Goal: Task Accomplishment & Management: Use online tool/utility

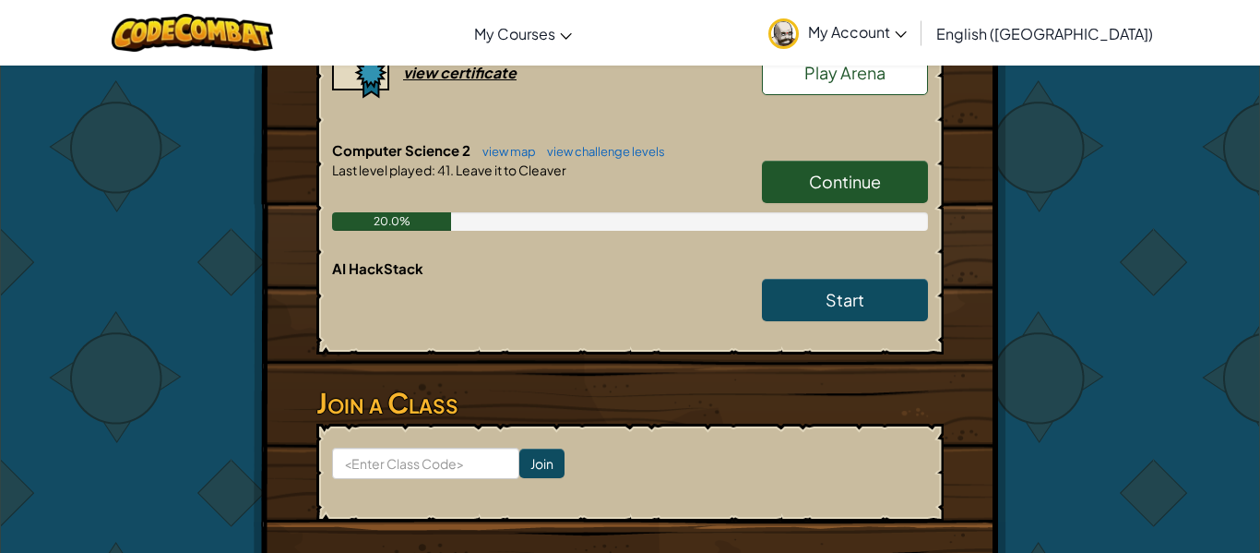
scroll to position [454, 0]
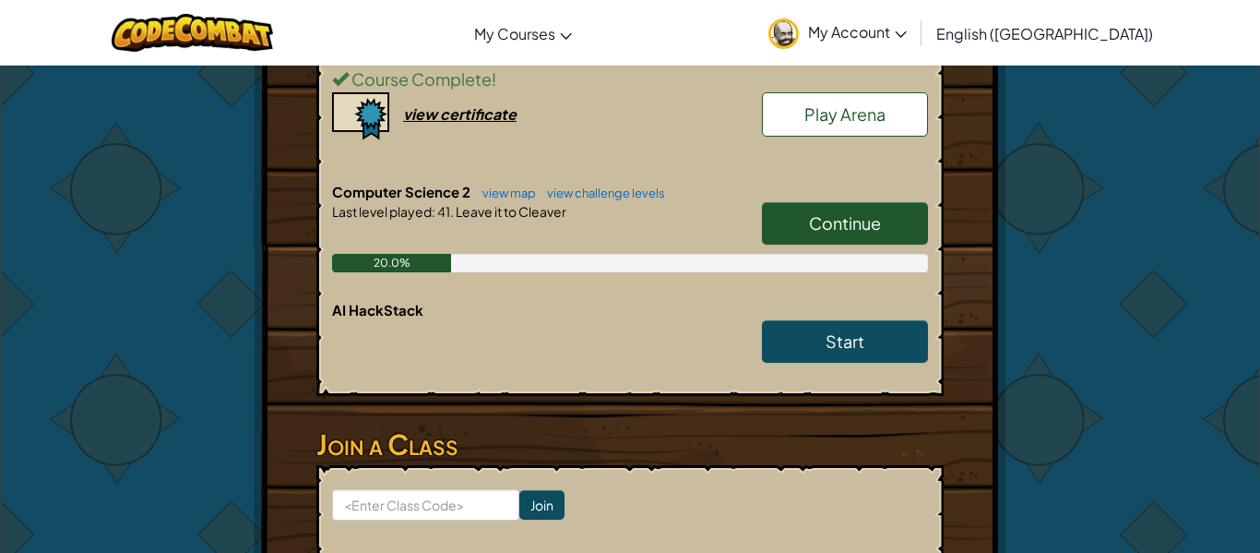
click at [823, 210] on link "Continue" at bounding box center [845, 223] width 166 height 42
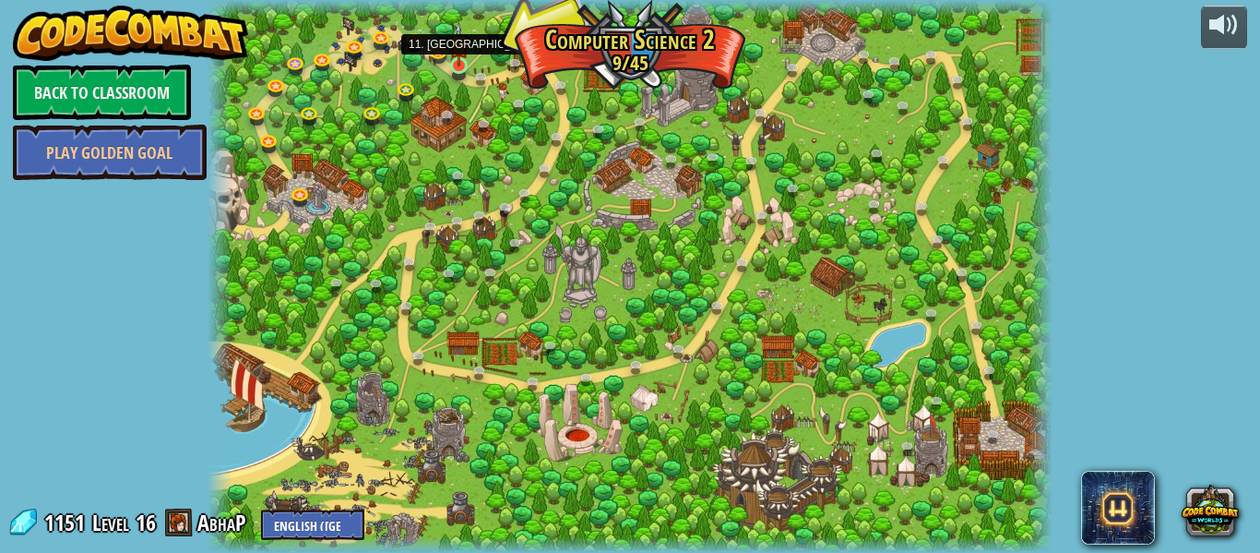
click at [462, 61] on img at bounding box center [458, 44] width 19 height 44
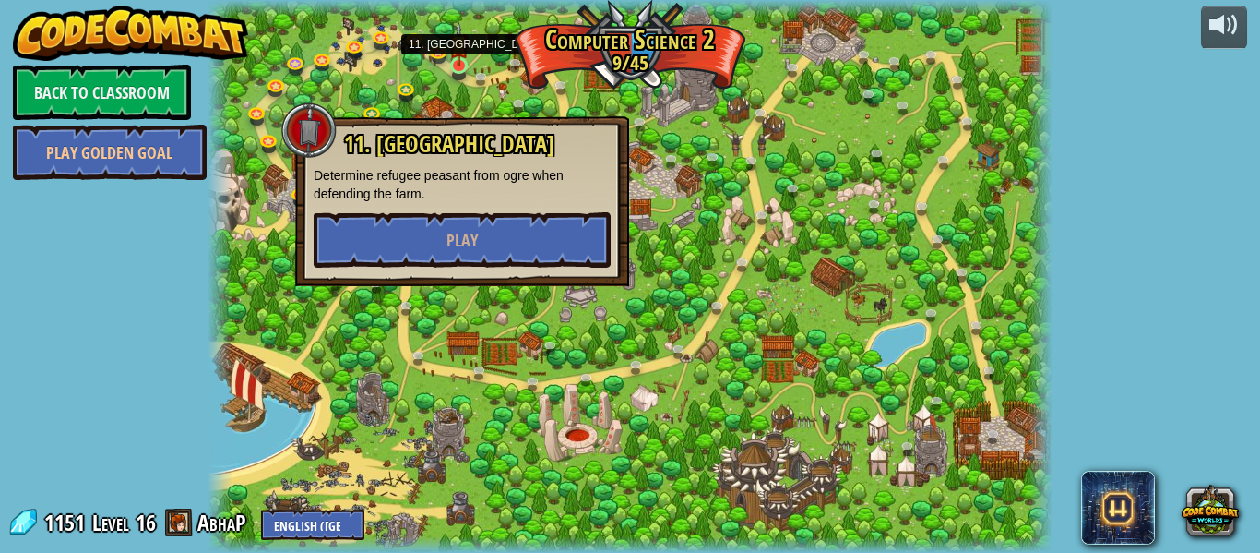
click at [462, 61] on img at bounding box center [458, 44] width 19 height 44
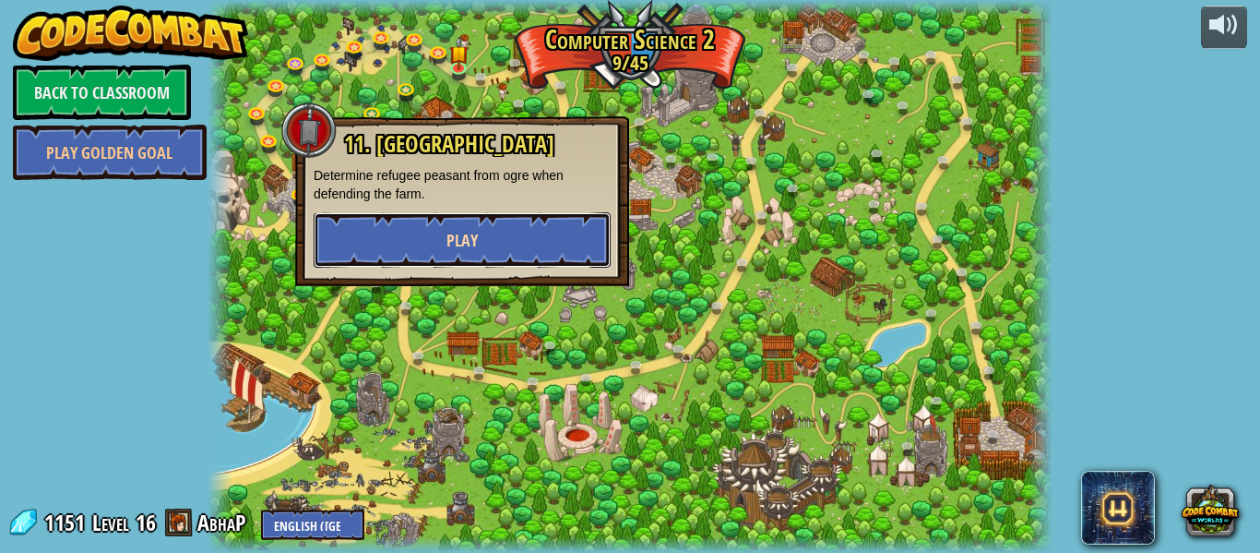
click at [477, 248] on span "Play" at bounding box center [462, 240] width 31 height 23
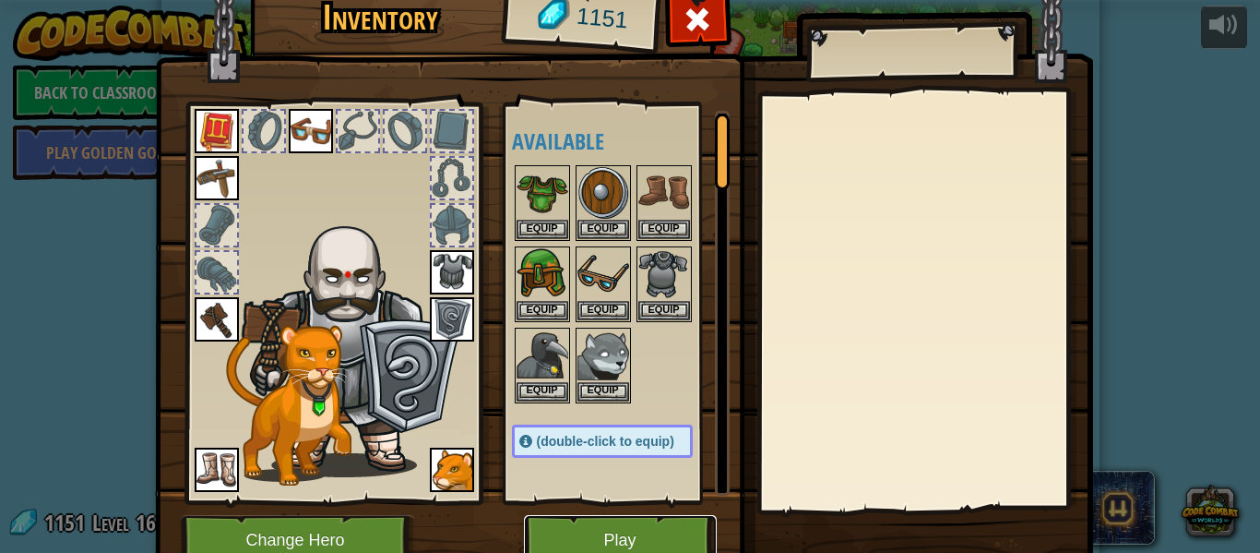
click at [627, 547] on button "Play" at bounding box center [620, 540] width 193 height 51
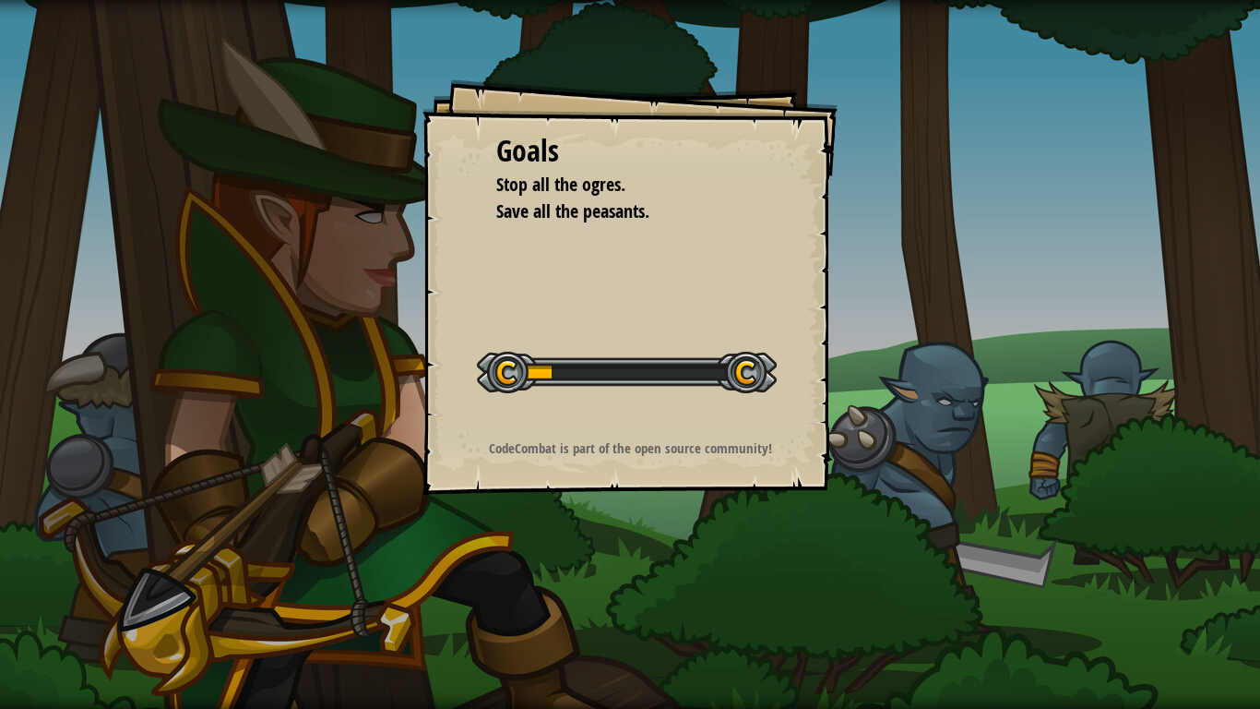
click at [627, 552] on div "Goals Stop all the ogres. Save all the peasants. Start Level Error loading from…" at bounding box center [630, 354] width 1260 height 709
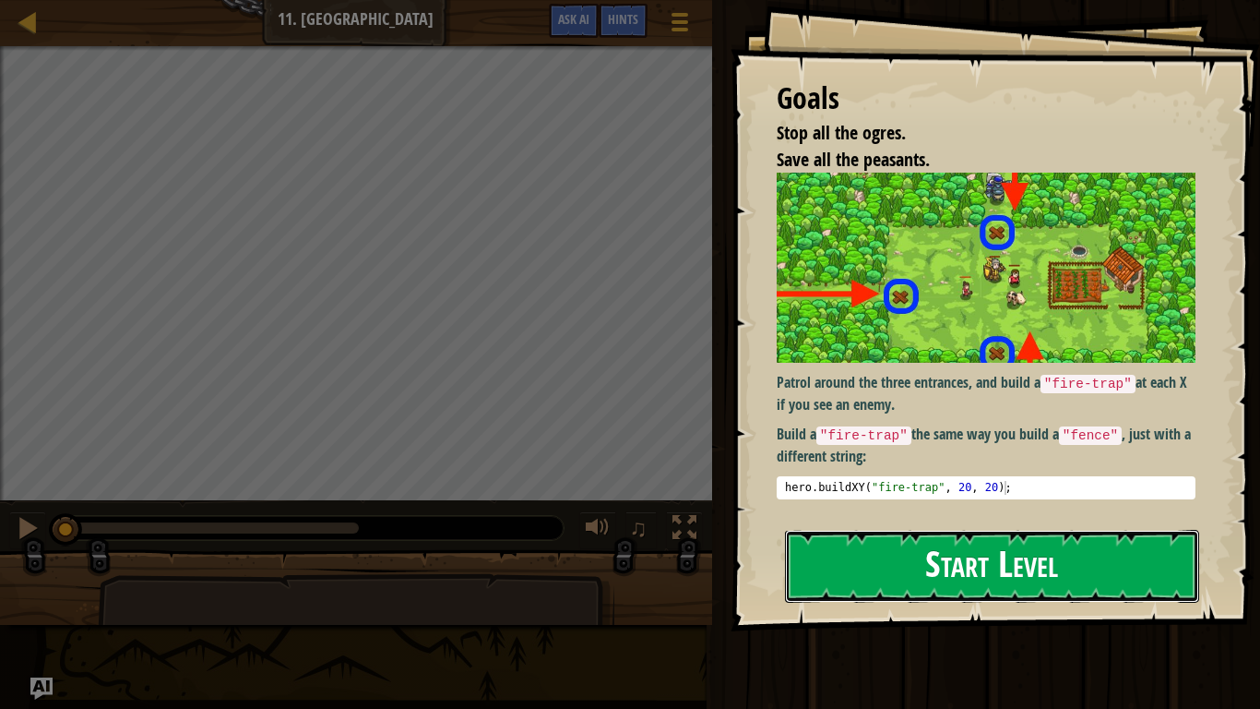
click at [897, 552] on button "Start Level" at bounding box center [992, 566] width 414 height 73
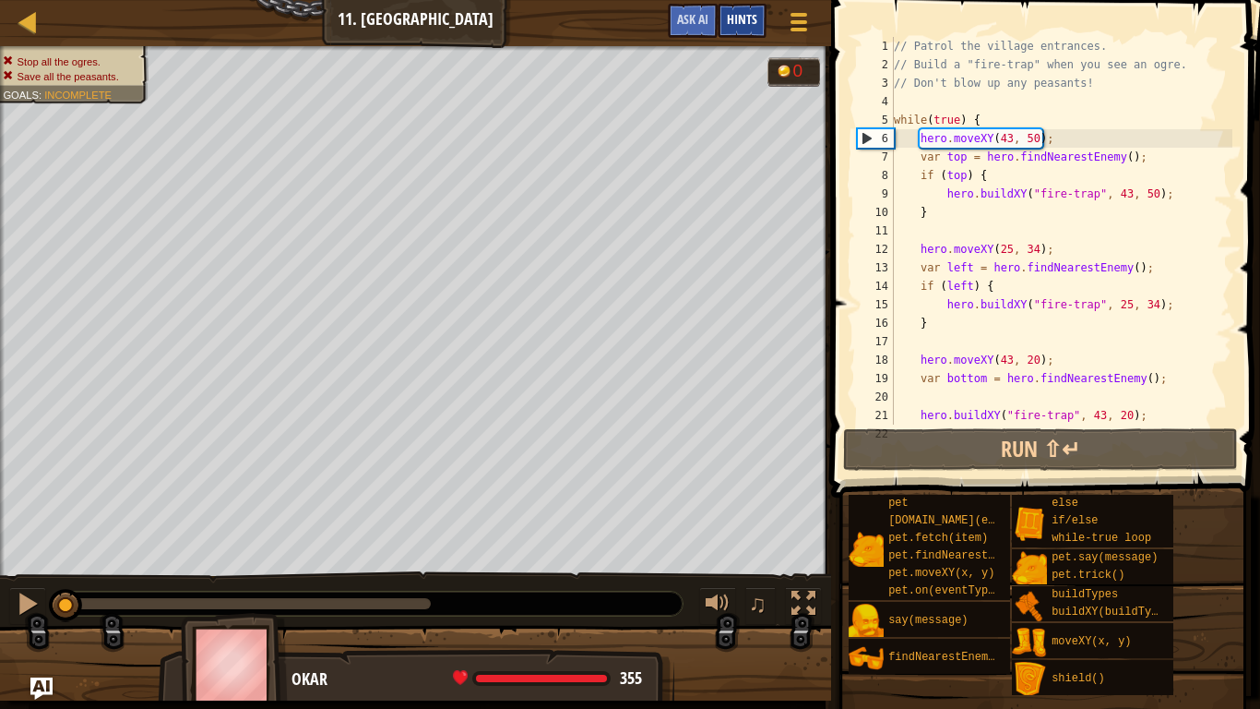
click at [743, 30] on div "Hints" at bounding box center [742, 21] width 49 height 34
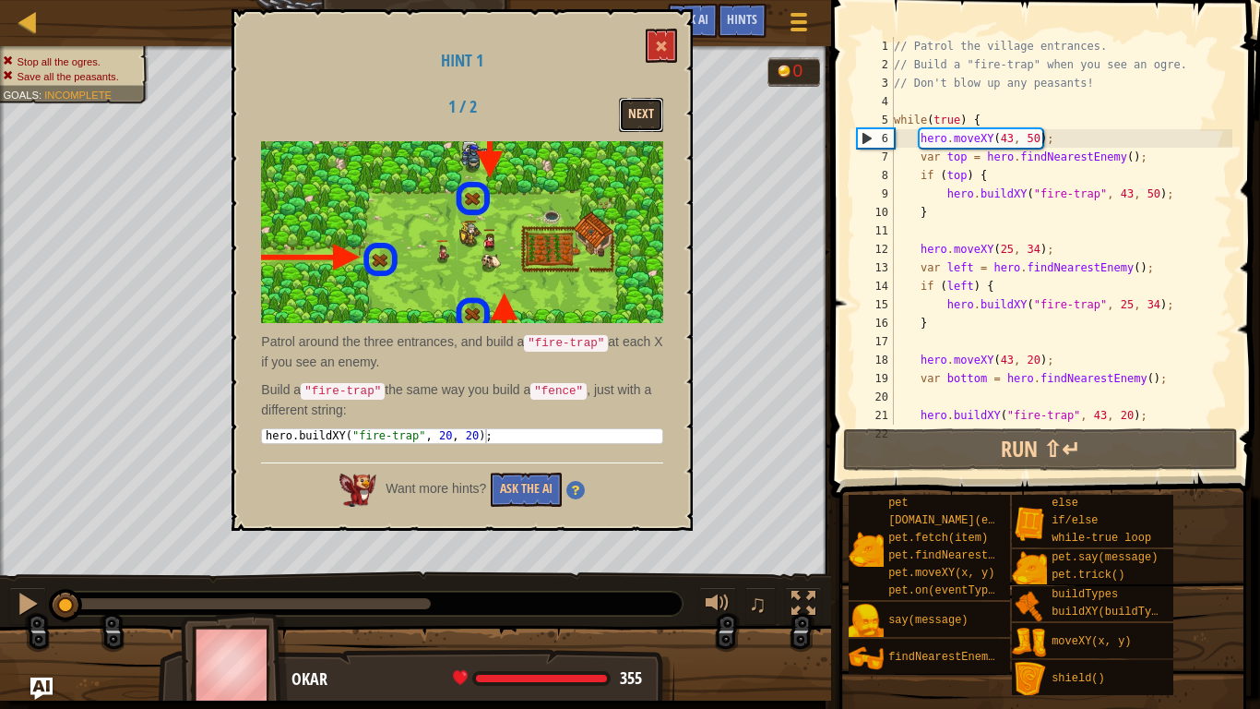
click at [651, 122] on button "Next" at bounding box center [641, 115] width 44 height 34
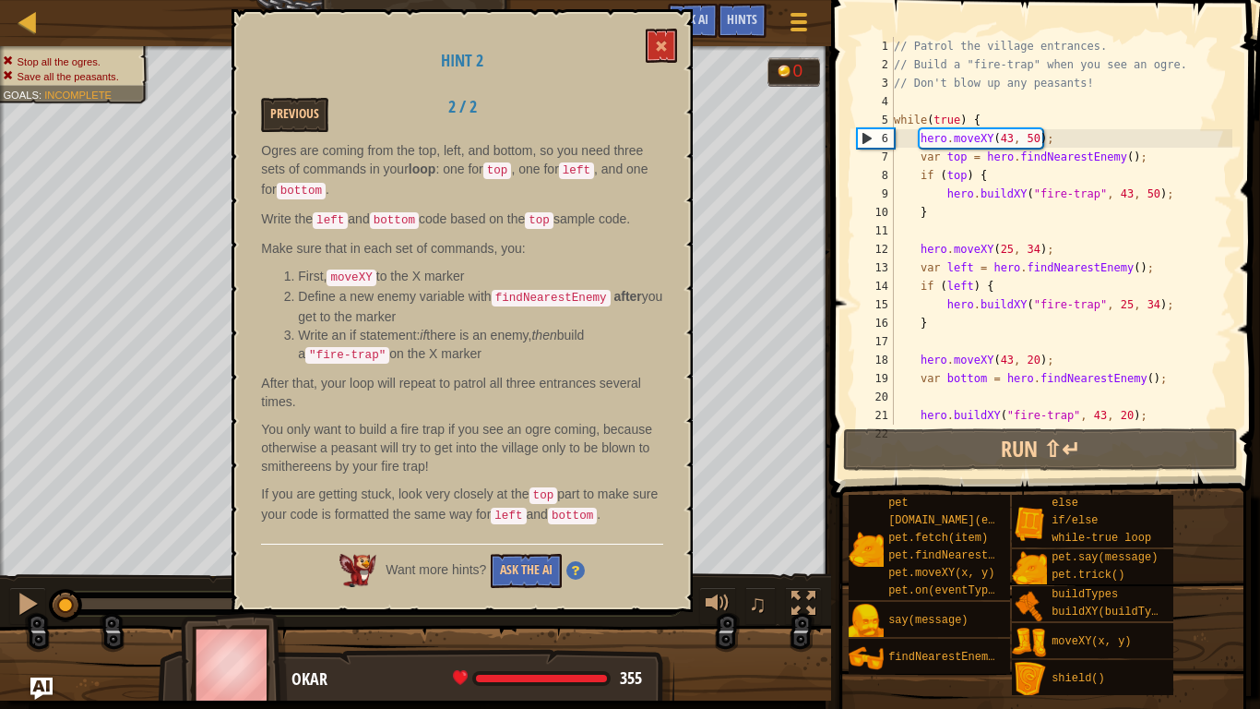
click at [643, 126] on div "Previous 2 / 2" at bounding box center [462, 115] width 430 height 34
click at [646, 137] on div "Hint 2 Previous 2 / 2 Ogres are coming from the top, left, and bottom, so you n…" at bounding box center [462, 310] width 461 height 603
click at [649, 128] on div "Previous 2 / 2" at bounding box center [462, 115] width 430 height 34
click at [642, 125] on div "Previous 2 / 2" at bounding box center [462, 115] width 430 height 34
click at [542, 552] on button "Ask the AI" at bounding box center [526, 571] width 71 height 34
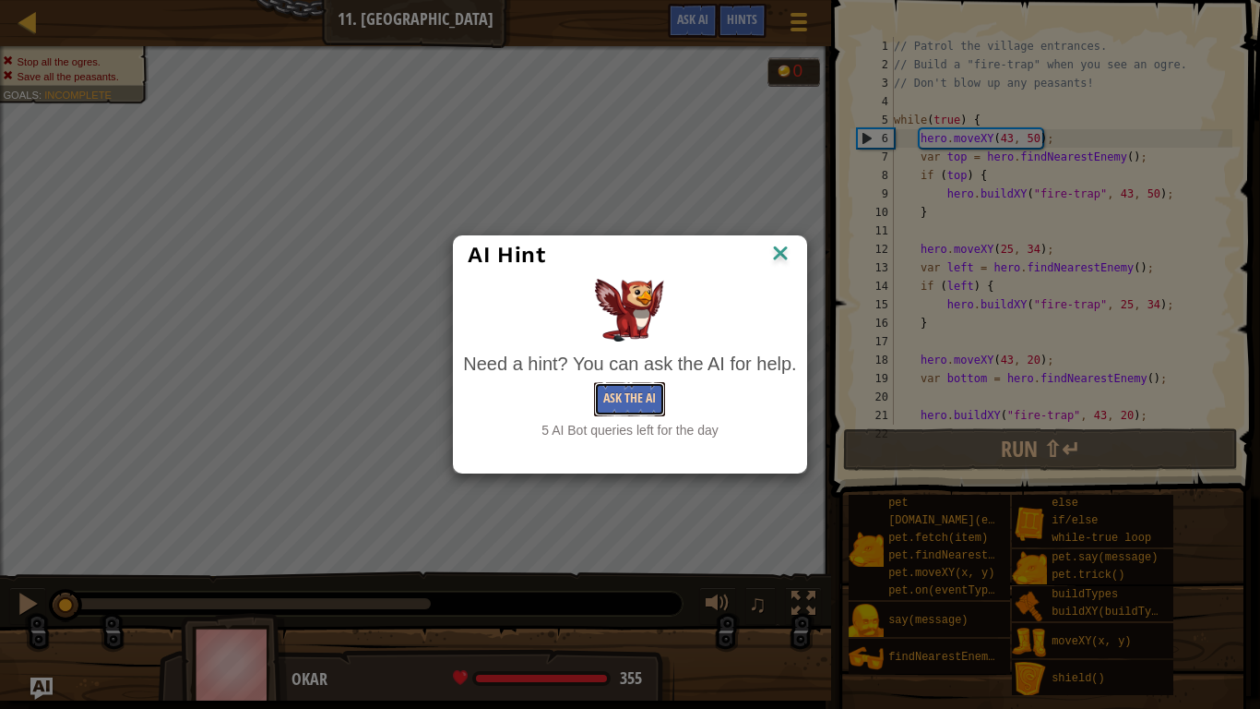
click at [648, 400] on button "Ask the AI" at bounding box center [629, 399] width 71 height 34
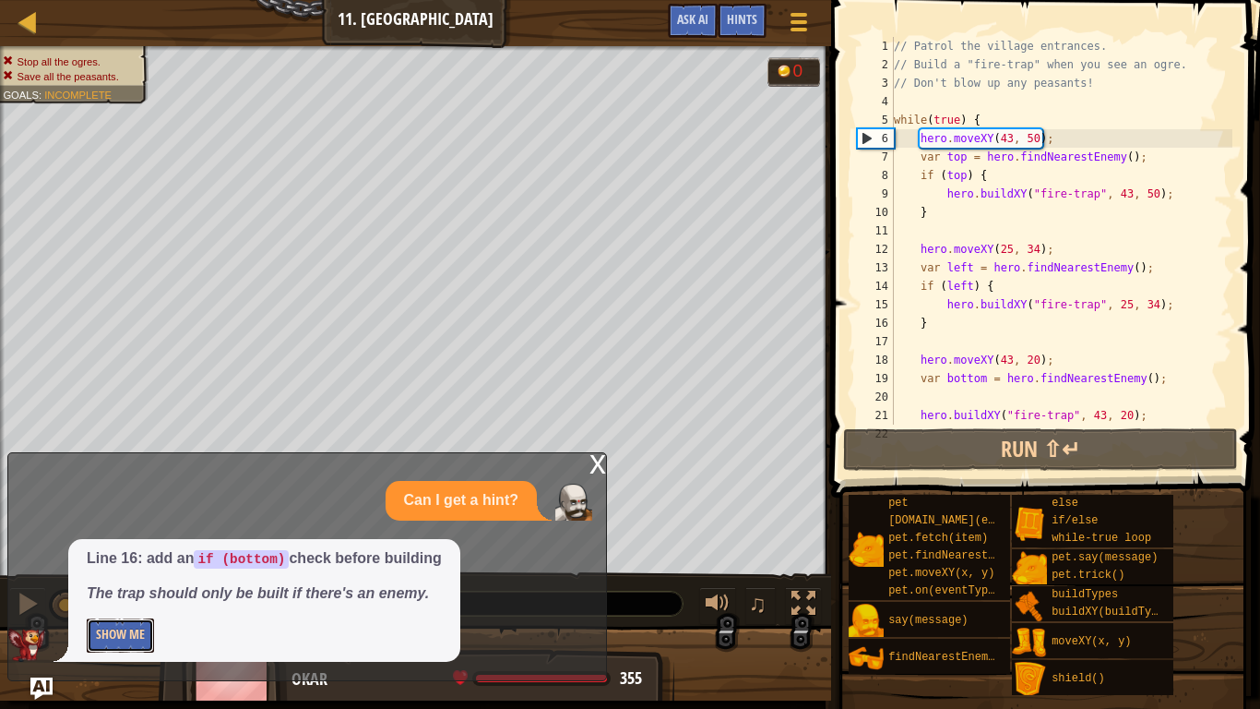
click at [151, 552] on button "Show Me" at bounding box center [120, 635] width 67 height 34
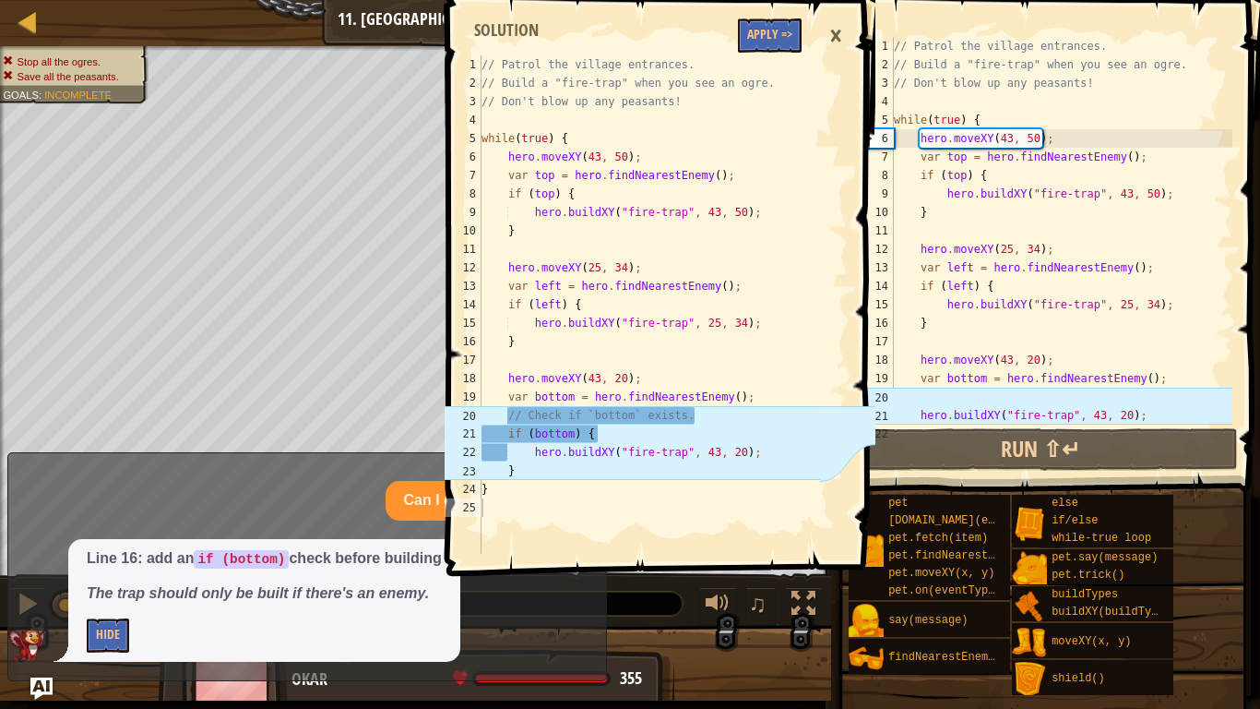
click at [697, 102] on div "// Patrol the village entrances. // Build a "fire-trap" when you see an ogre. /…" at bounding box center [649, 322] width 342 height 535
type textarea "// Don't blow up any peasants!"
click at [724, 113] on div "// Patrol the village entrances. // Build a "fire-trap" when you see an ogre. /…" at bounding box center [649, 322] width 342 height 535
click at [722, 196] on div "// Patrol the village entrances. // Build a "fire-trap" when you see an ogre. /…" at bounding box center [649, 322] width 342 height 535
type textarea "if (top) {"
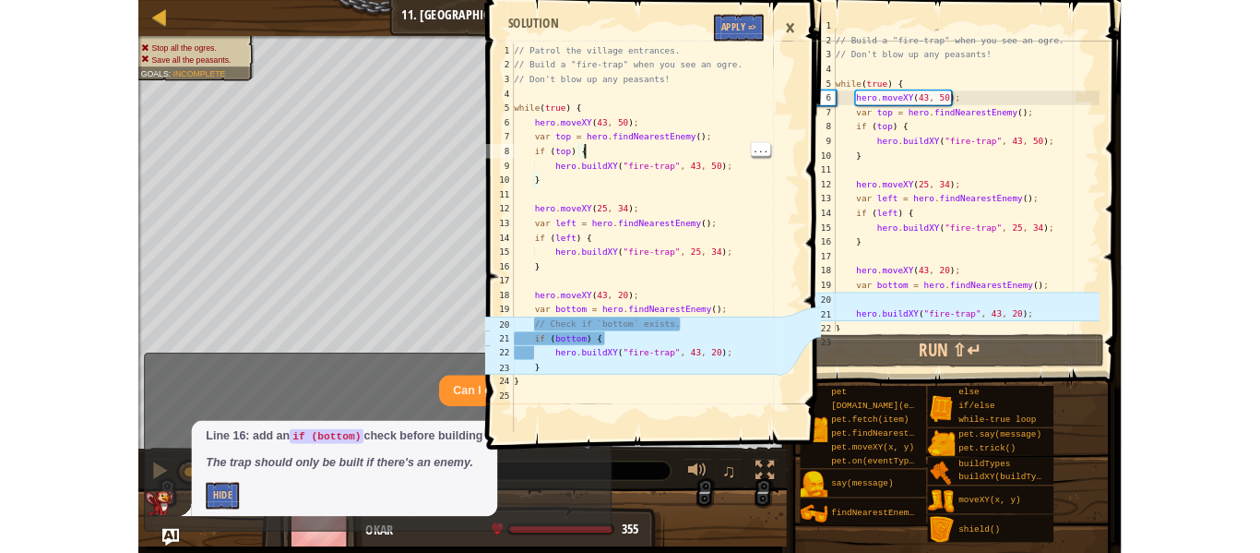
scroll to position [37, 0]
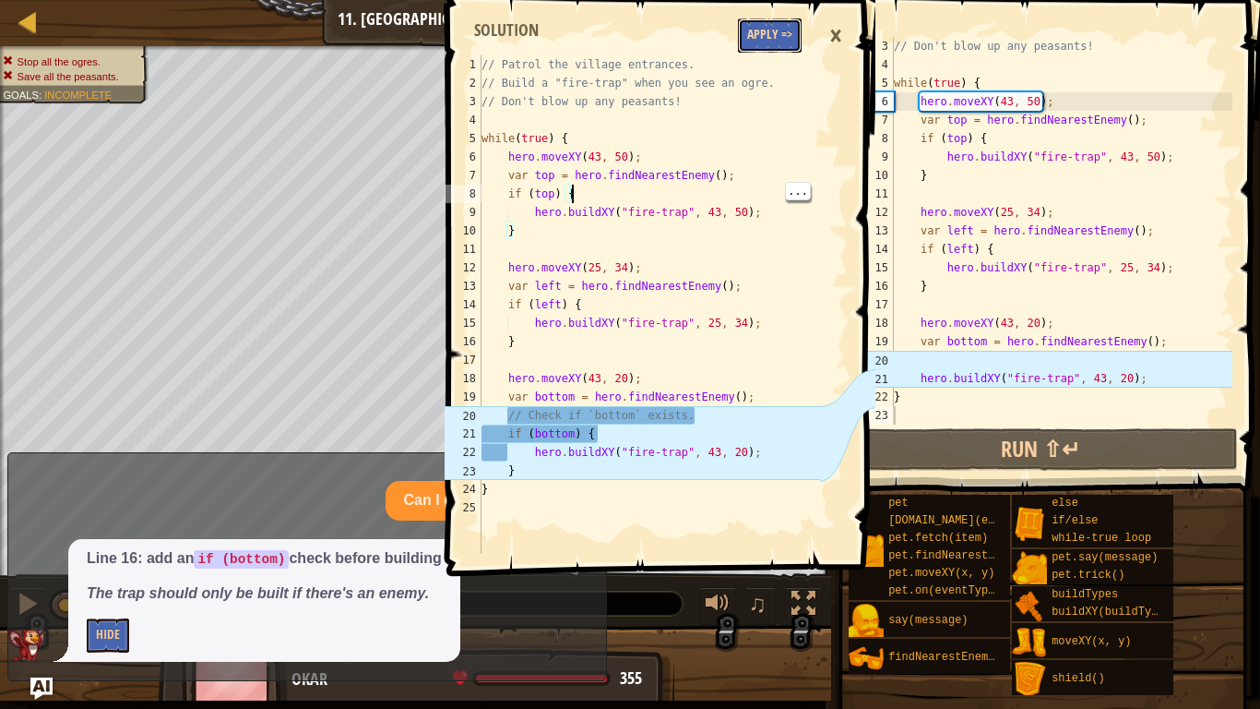
click at [777, 29] on button "Apply =>" at bounding box center [770, 35] width 64 height 34
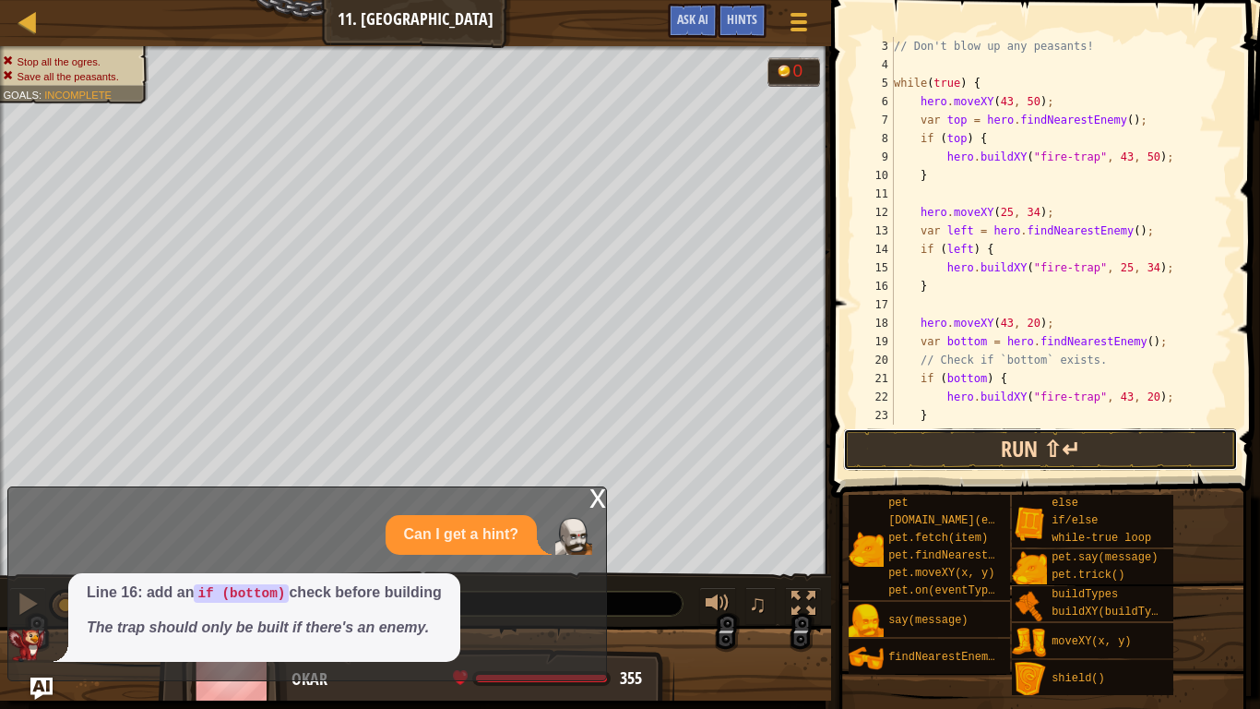
click at [1049, 464] on button "Run ⇧↵" at bounding box center [1040, 449] width 395 height 42
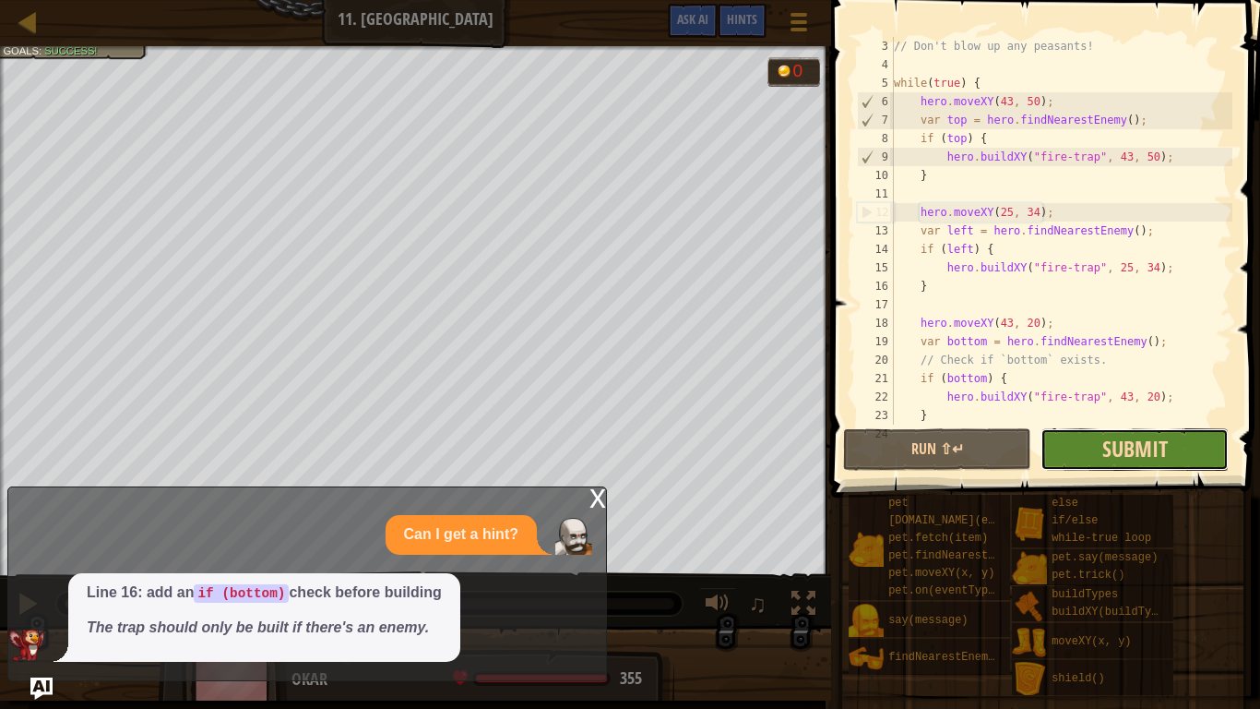
click at [1106, 450] on span "Submit" at bounding box center [1136, 449] width 66 height 30
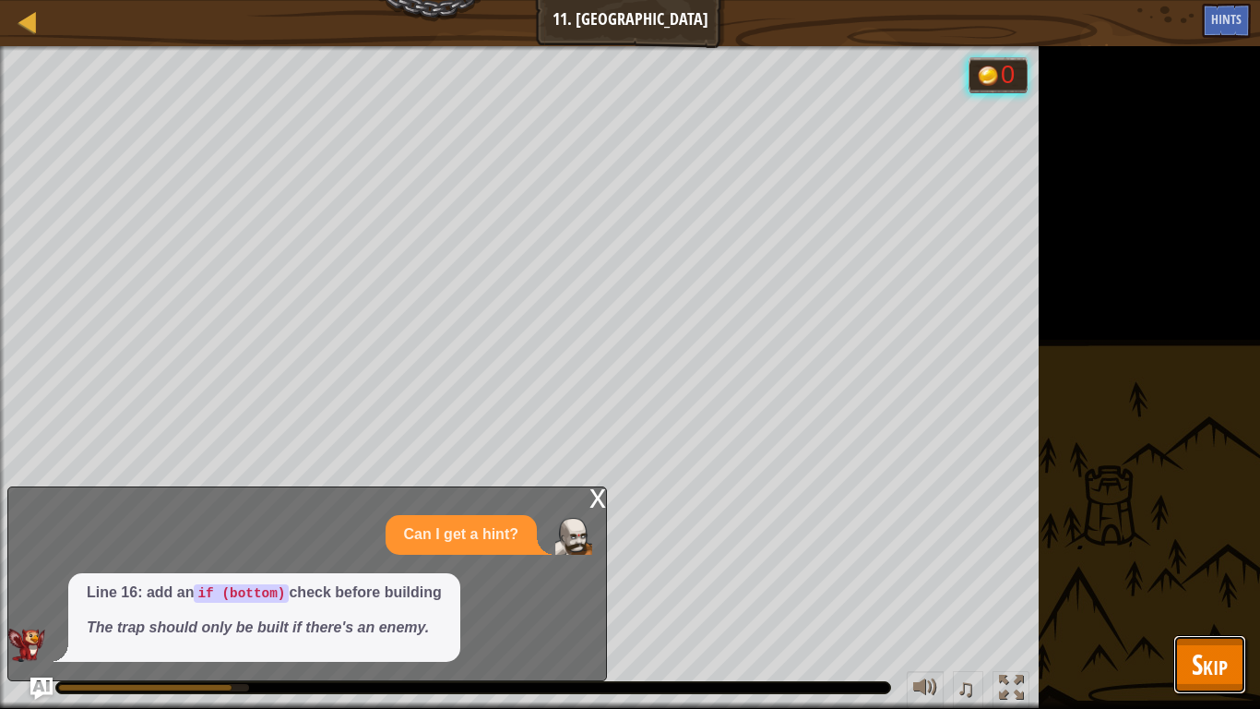
click at [1226, 552] on span "Skip" at bounding box center [1210, 664] width 36 height 38
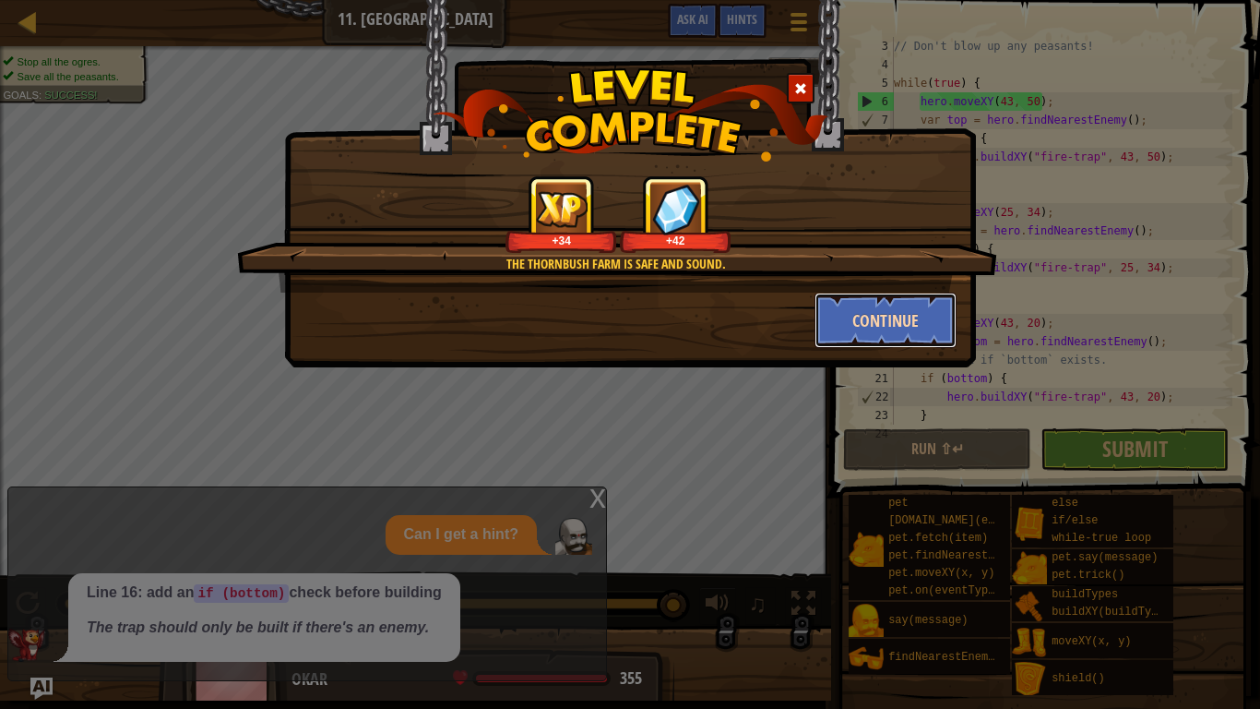
click at [903, 321] on button "Continue" at bounding box center [886, 320] width 143 height 55
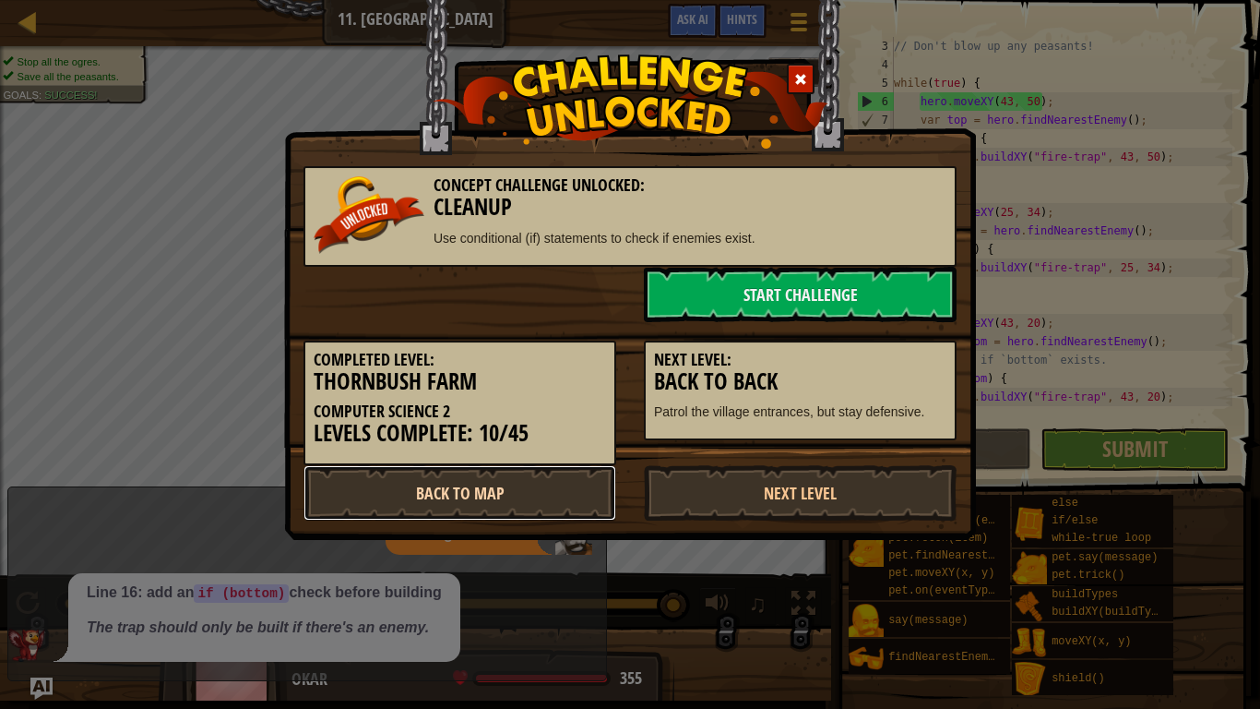
click at [542, 490] on link "Back to Map" at bounding box center [460, 492] width 313 height 55
